Goal: Task Accomplishment & Management: Manage account settings

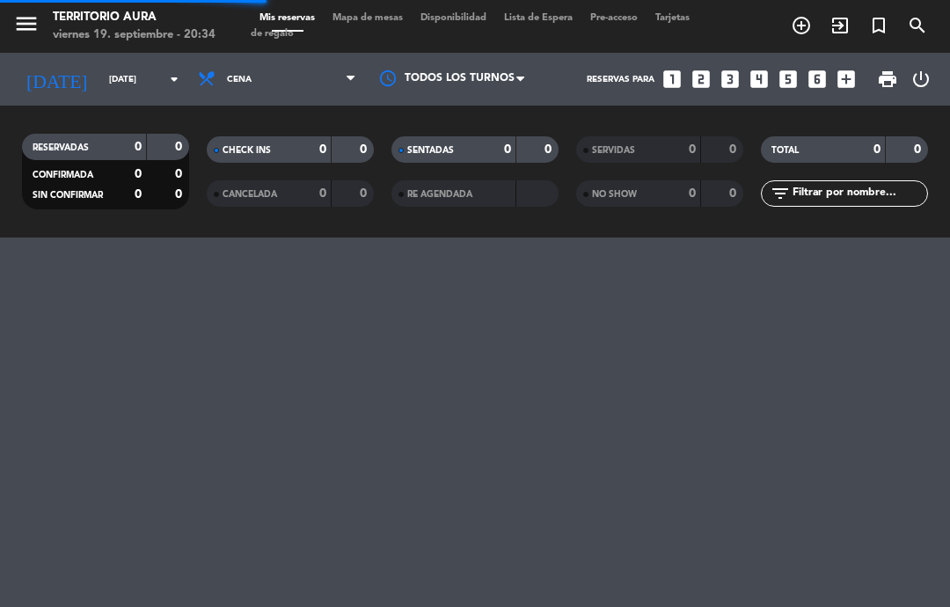
select select "es"
select select "dinner"
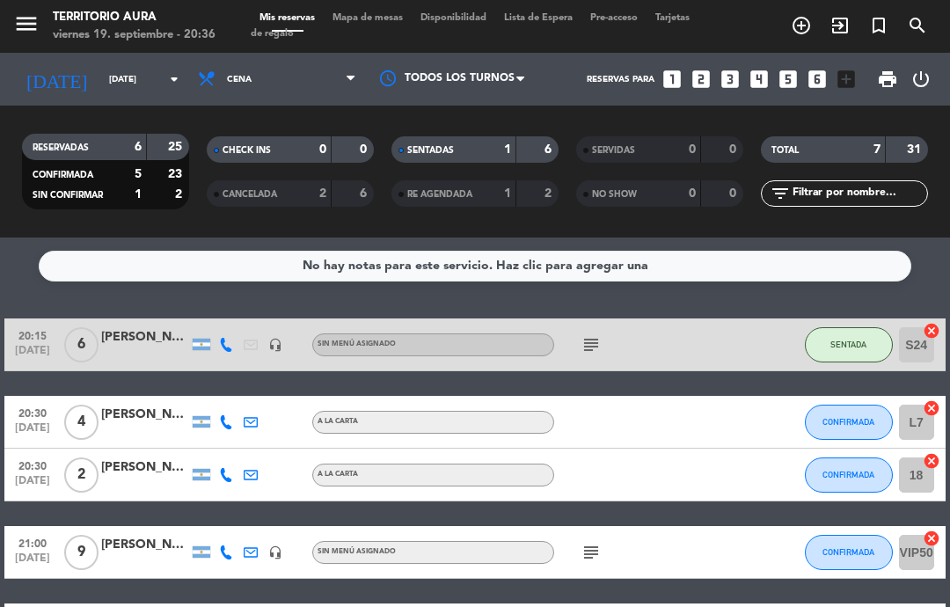
click at [716, 404] on div "20:15 [DATE] 6 [PERSON_NAME] headset_mic Sin menú asignado subject SENTADA S24 …" at bounding box center [474, 552] width 940 height 468
click at [592, 340] on icon "subject" at bounding box center [591, 344] width 21 height 21
click at [610, 493] on div at bounding box center [628, 475] width 148 height 52
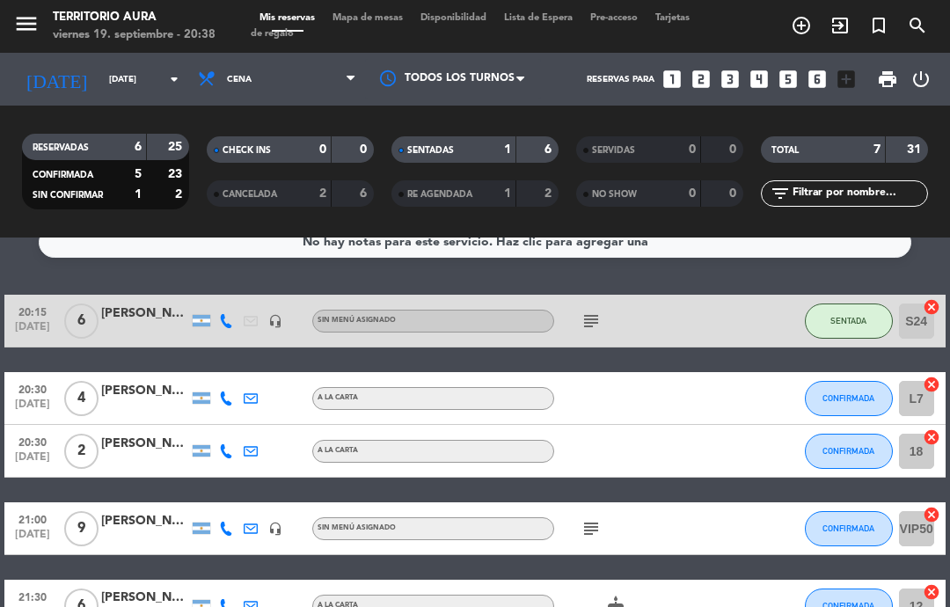
scroll to position [30, 0]
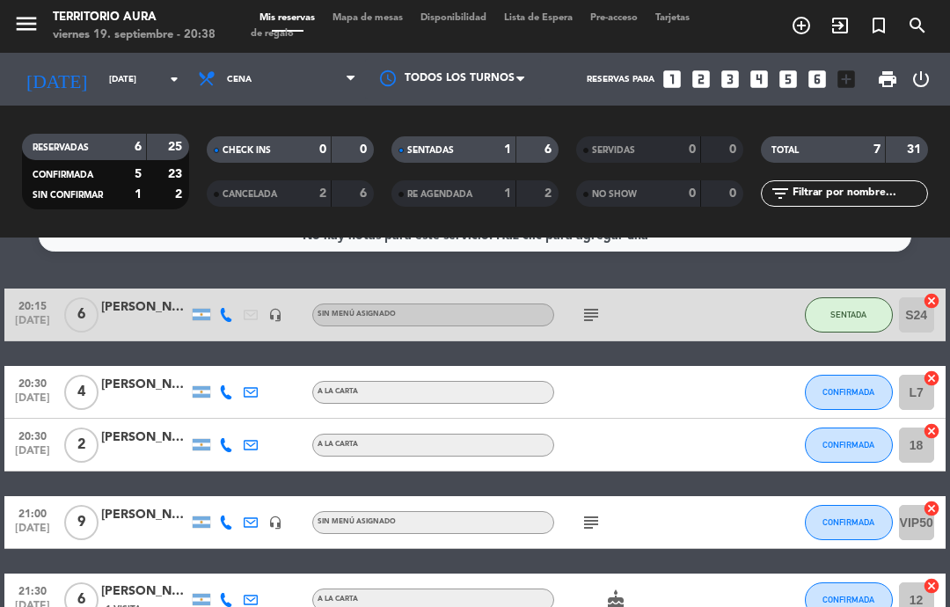
click at [596, 529] on icon "subject" at bounding box center [591, 522] width 21 height 21
click at [706, 556] on div "20:15 [DATE] 6 [PERSON_NAME] headset_mic Sin menú asignado subject SENTADA S24 …" at bounding box center [474, 523] width 940 height 468
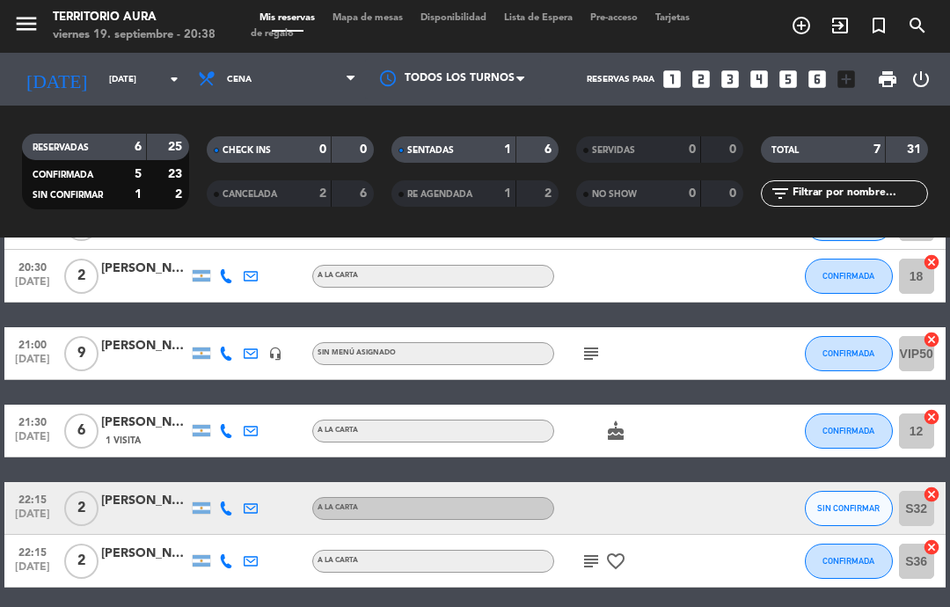
scroll to position [197, 0]
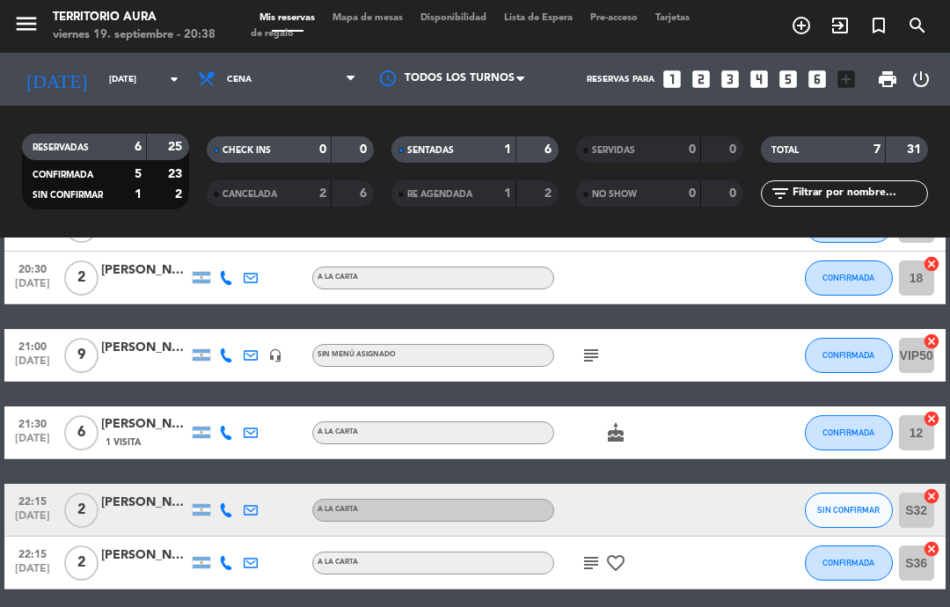
click at [589, 561] on icon "subject" at bounding box center [591, 562] width 21 height 21
click at [559, 456] on div "cake" at bounding box center [628, 432] width 148 height 52
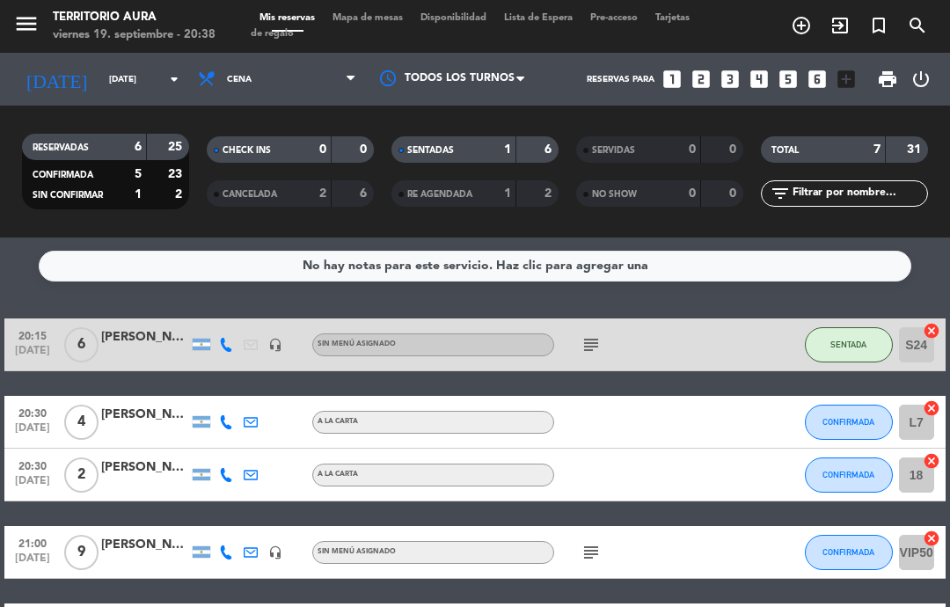
scroll to position [0, 0]
select select "dinner"
click at [860, 428] on button "CONFIRMADA" at bounding box center [849, 422] width 88 height 35
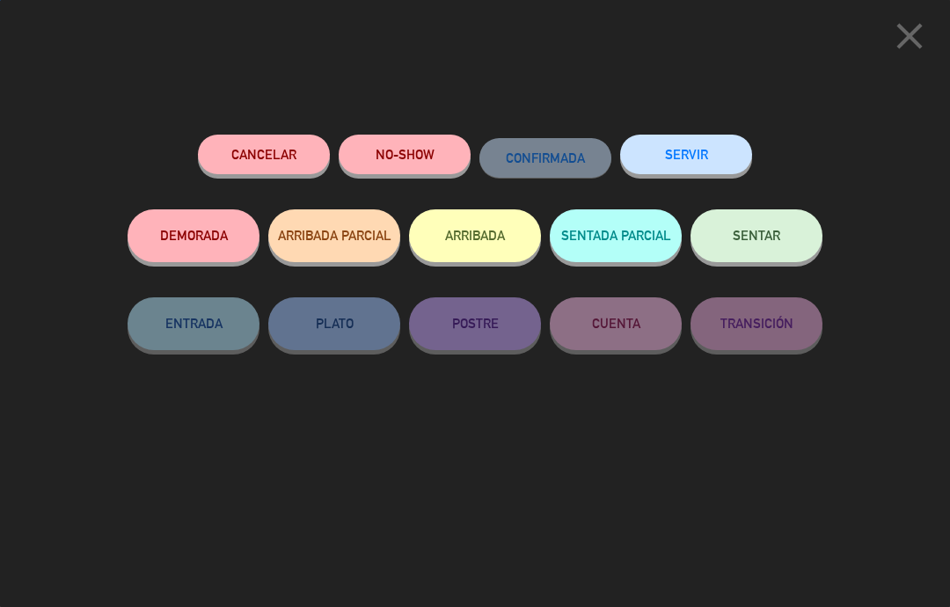
click at [771, 223] on button "SENTAR" at bounding box center [757, 235] width 132 height 53
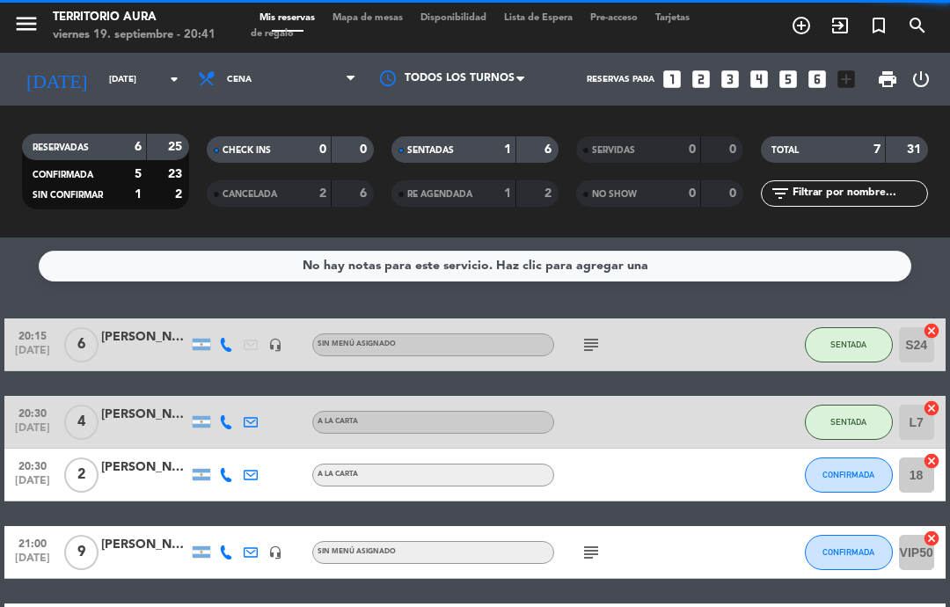
select select "dinner"
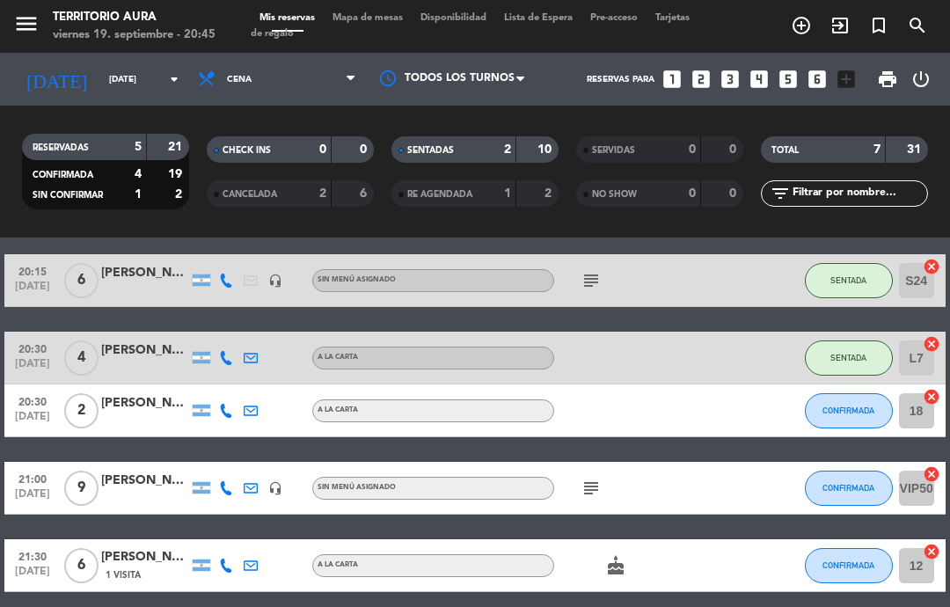
scroll to position [64, 0]
click at [842, 407] on span "CONFIRMADA" at bounding box center [849, 411] width 52 height 10
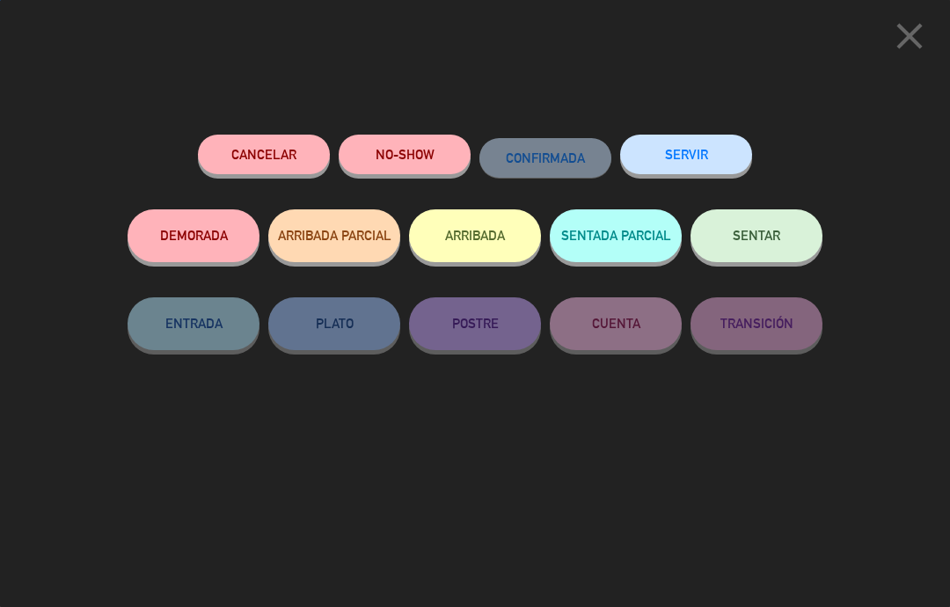
click at [778, 231] on span "SENTAR" at bounding box center [757, 235] width 48 height 15
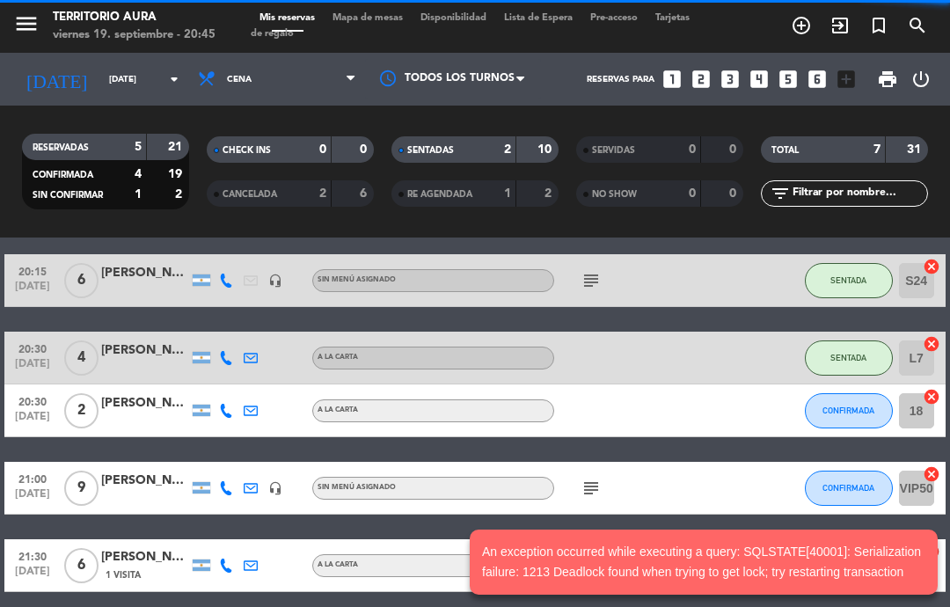
select select "dinner"
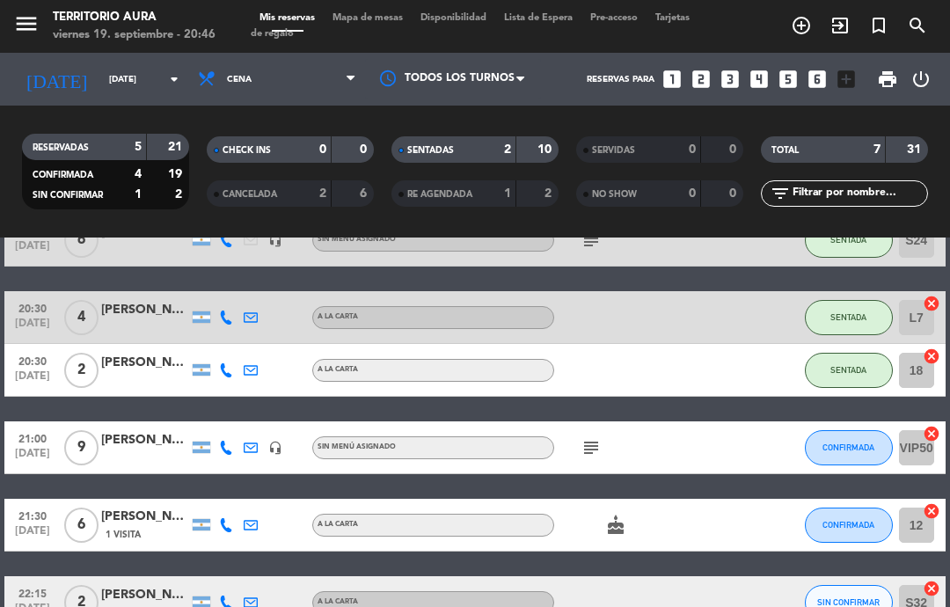
scroll to position [130, 0]
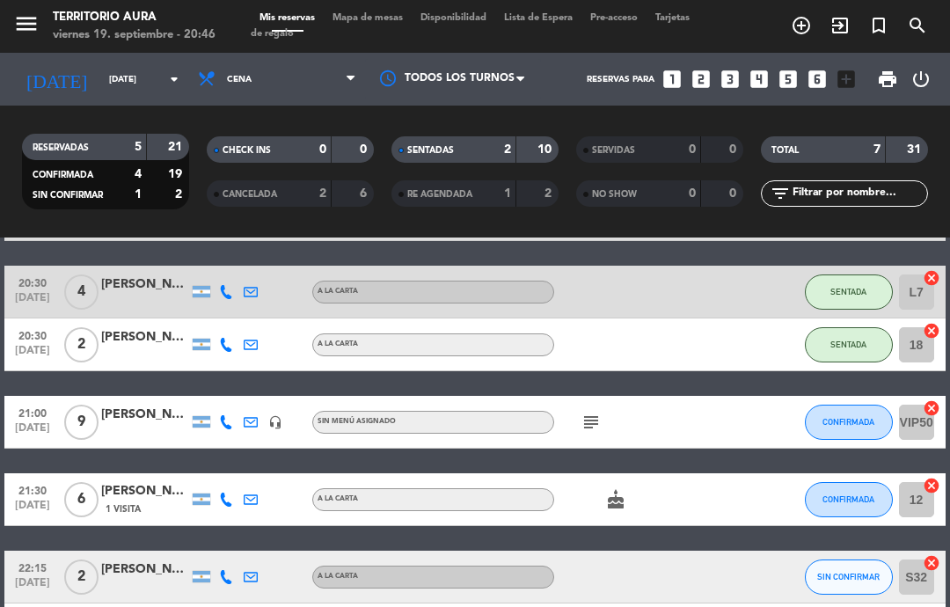
click at [866, 428] on button "CONFIRMADA" at bounding box center [849, 422] width 88 height 35
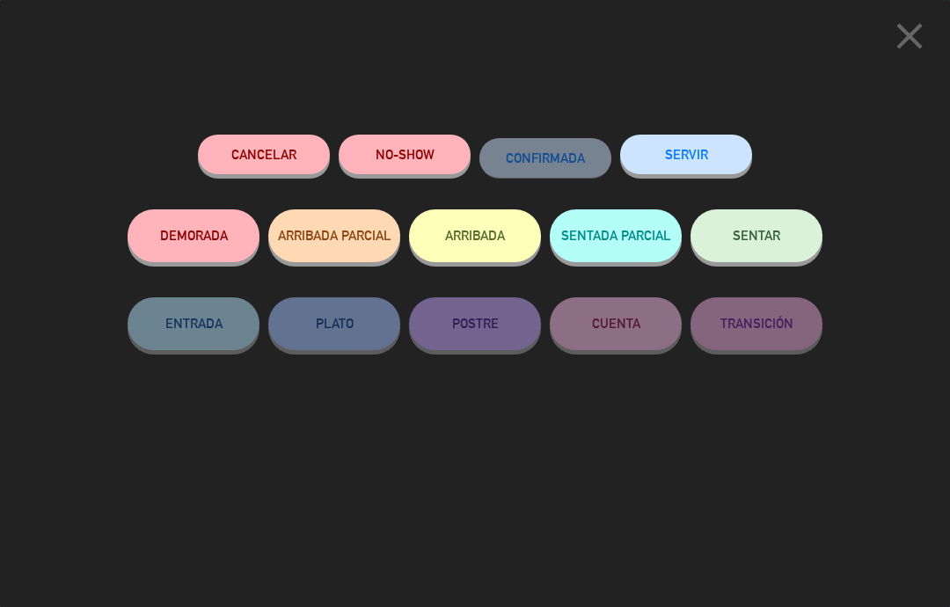
click at [787, 248] on button "SENTAR" at bounding box center [757, 235] width 132 height 53
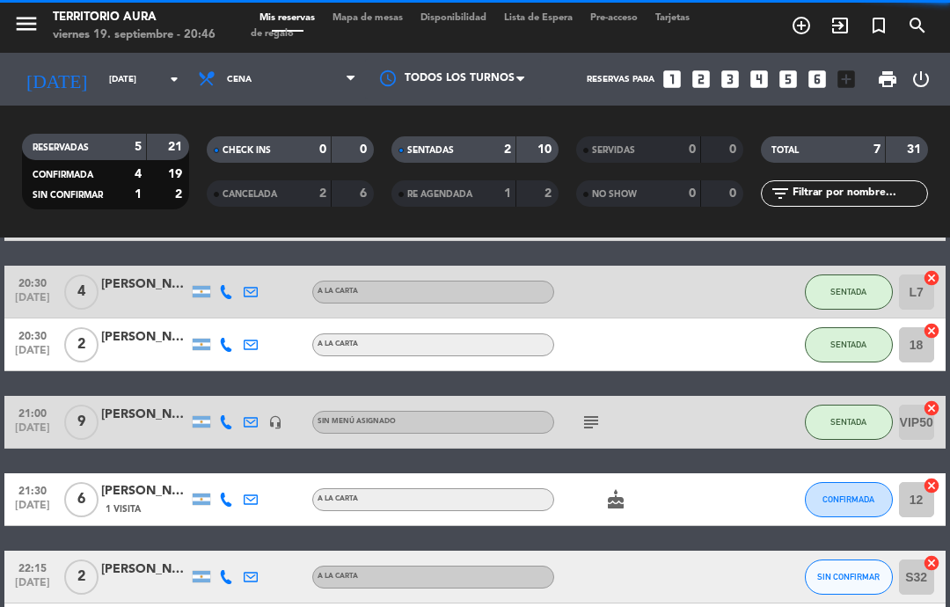
select select "dinner"
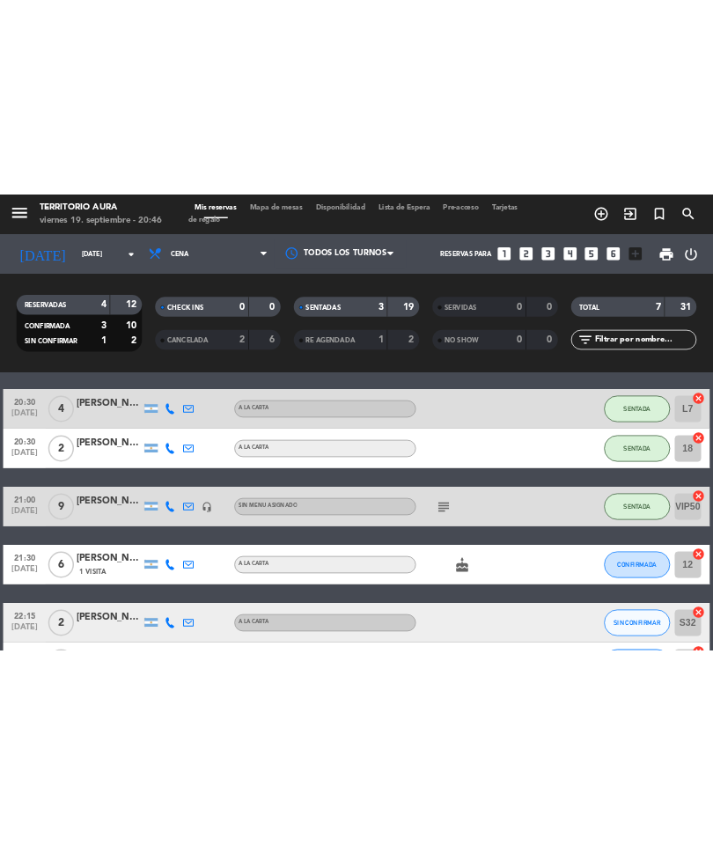
scroll to position [136, 0]
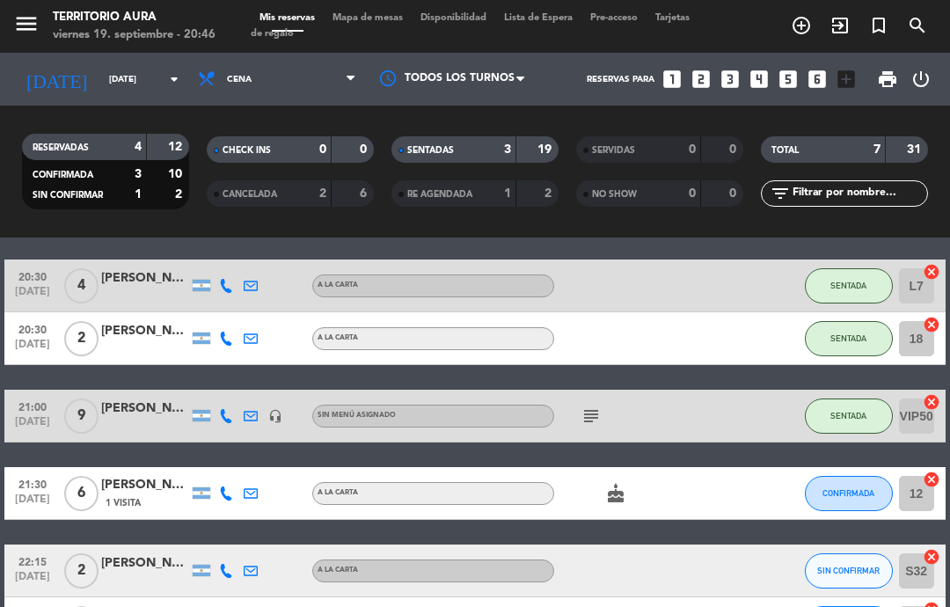
select select "dinner"
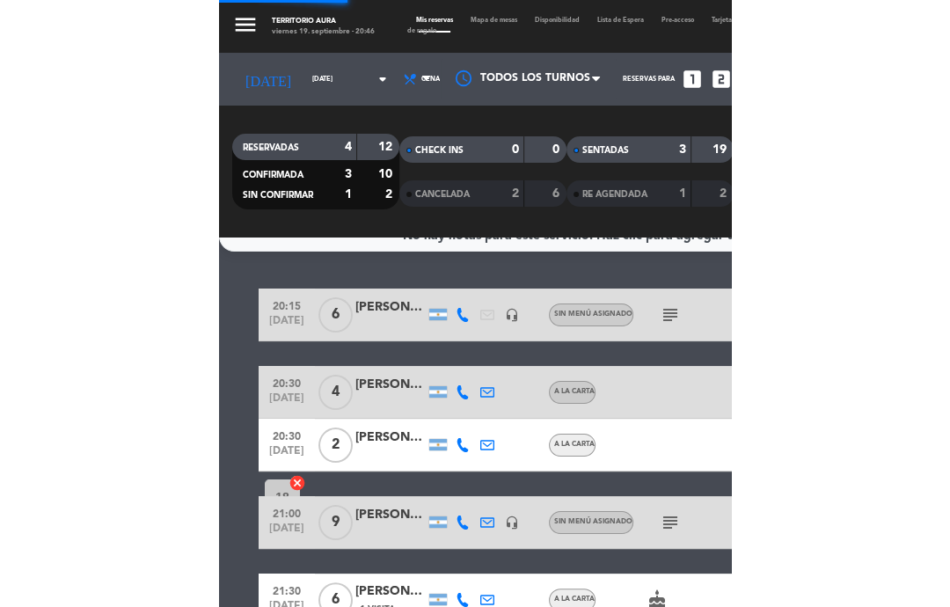
scroll to position [0, 0]
